Goal: Use online tool/utility: Utilize a website feature to perform a specific function

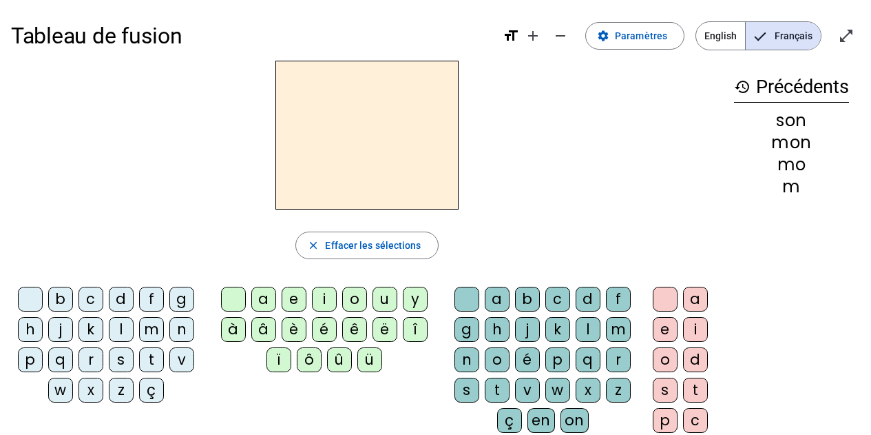
scroll to position [12, 0]
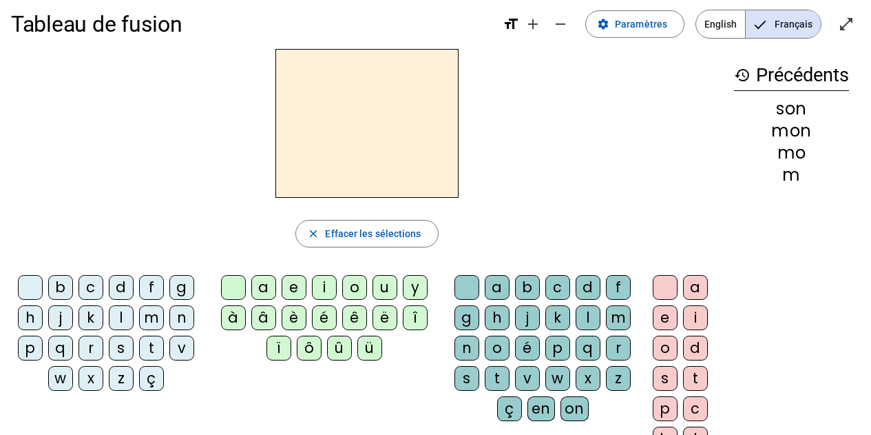
click at [158, 345] on div "t" at bounding box center [151, 347] width 25 height 25
click at [262, 290] on div "a" at bounding box center [263, 287] width 25 height 25
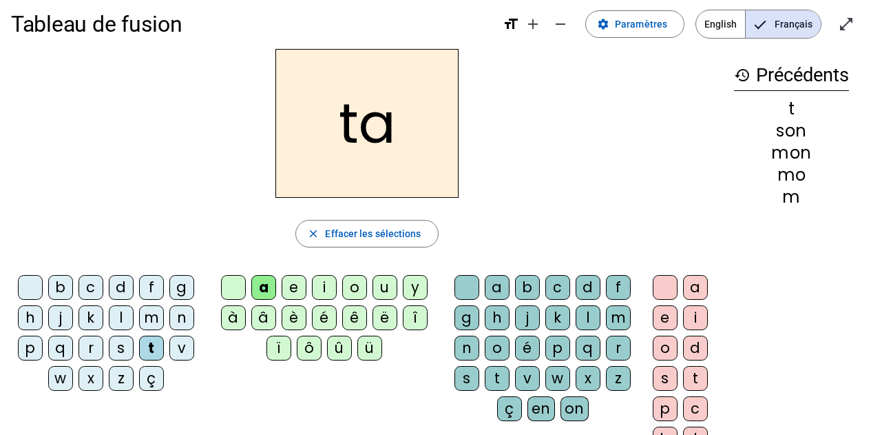
click at [463, 346] on div "n" at bounding box center [466, 347] width 25 height 25
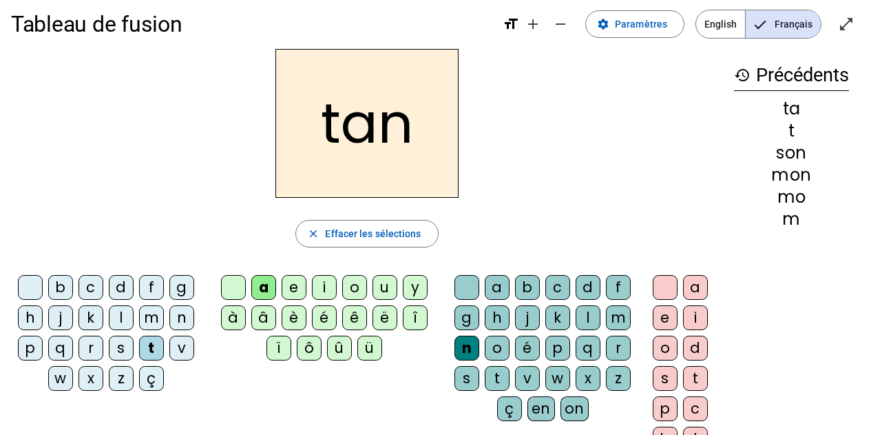
click at [687, 372] on div "t" at bounding box center [695, 378] width 25 height 25
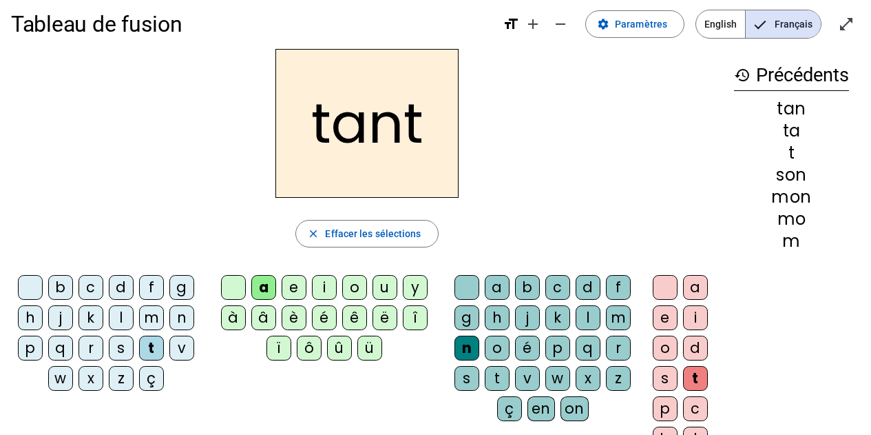
click at [287, 286] on div "e" at bounding box center [294, 287] width 25 height 25
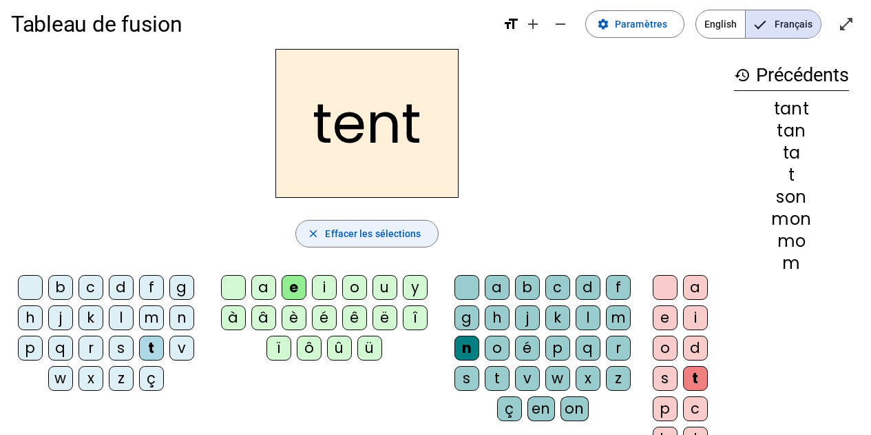
click at [326, 232] on span "Effacer les sélections" at bounding box center [373, 233] width 96 height 17
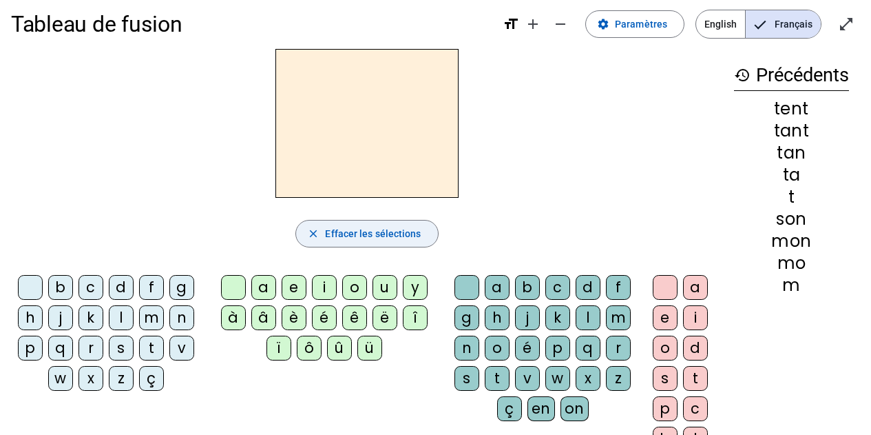
click at [158, 348] on div "t" at bounding box center [151, 347] width 25 height 25
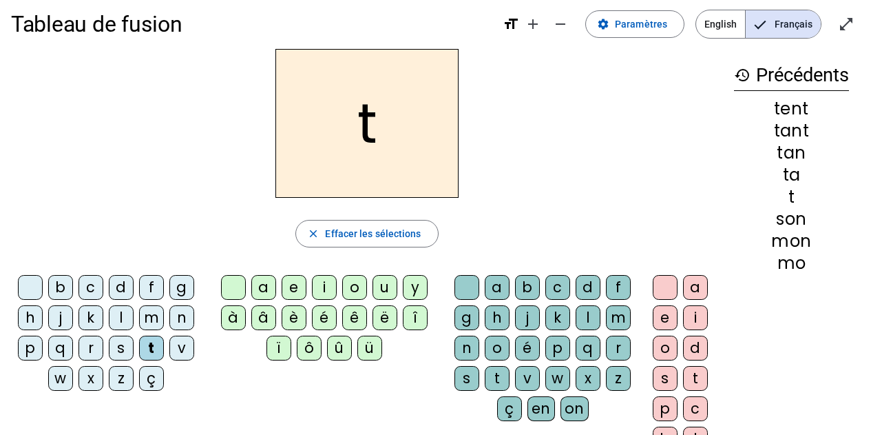
click at [259, 283] on div "a" at bounding box center [263, 287] width 25 height 25
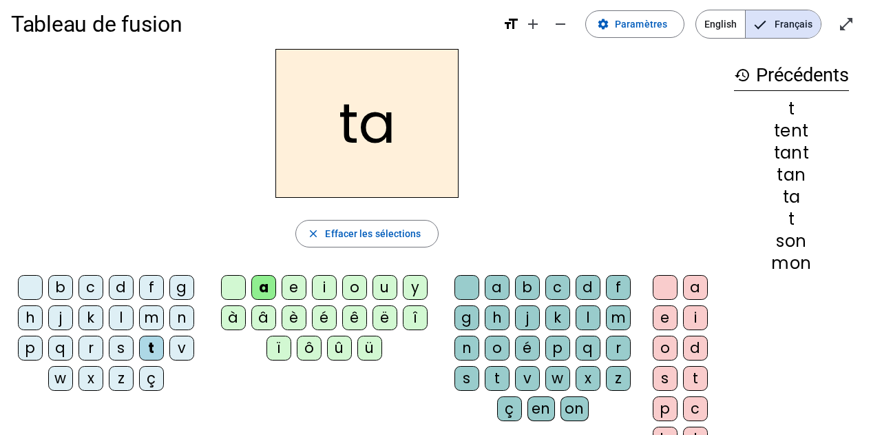
click at [458, 344] on div "n" at bounding box center [466, 347] width 25 height 25
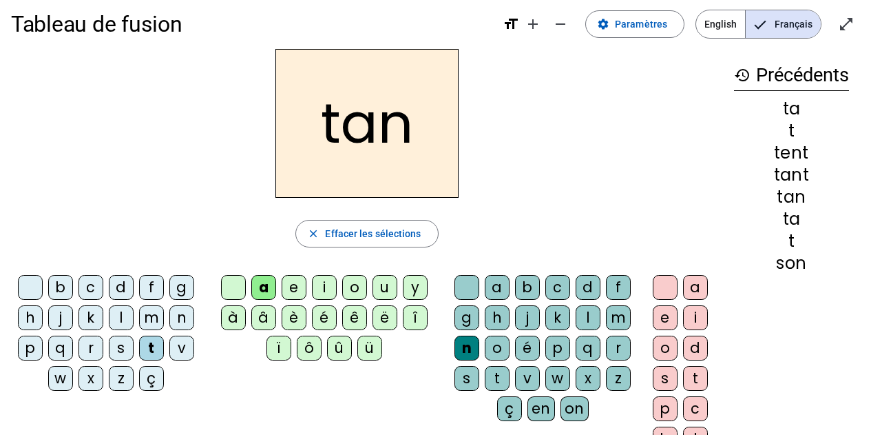
click at [685, 370] on div "t" at bounding box center [695, 378] width 25 height 25
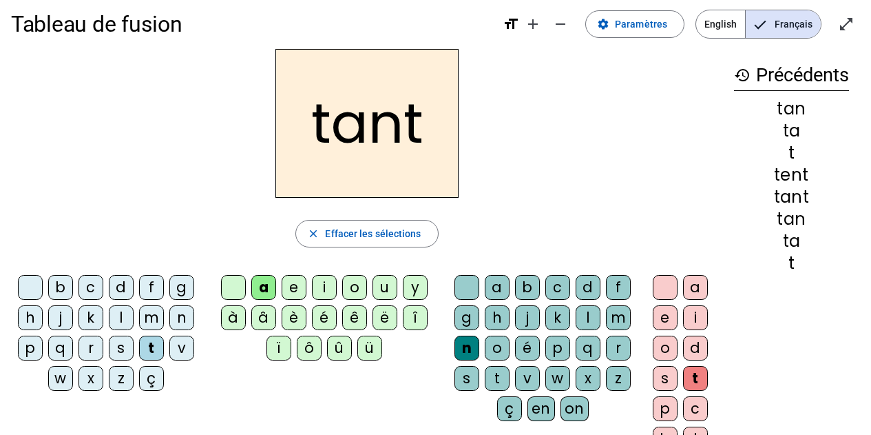
click at [656, 320] on div "e" at bounding box center [665, 317] width 25 height 25
